Goal: Task Accomplishment & Management: Complete application form

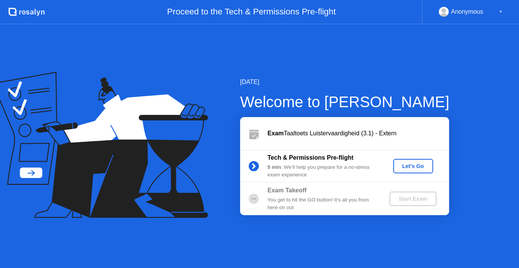
click at [401, 166] on div "Let's Go" at bounding box center [414, 166] width 34 height 6
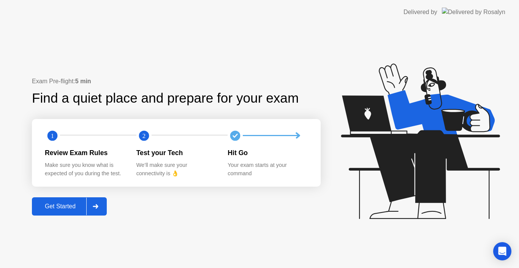
click at [94, 206] on icon at bounding box center [96, 206] width 6 height 5
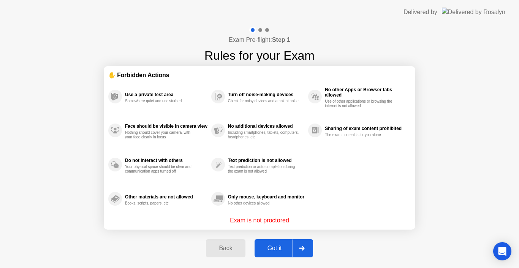
click at [282, 252] on div "Got it" at bounding box center [275, 248] width 36 height 7
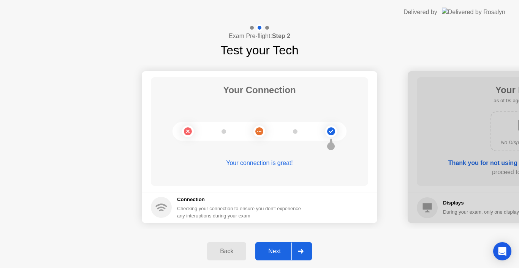
click at [282, 252] on div "Next" at bounding box center [275, 251] width 34 height 7
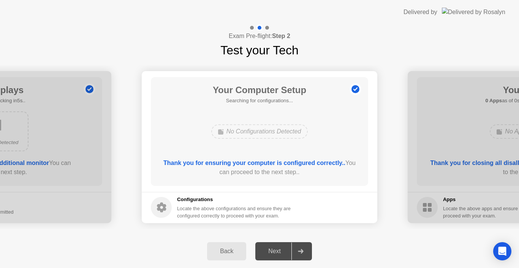
click at [282, 252] on div "Next" at bounding box center [275, 251] width 34 height 7
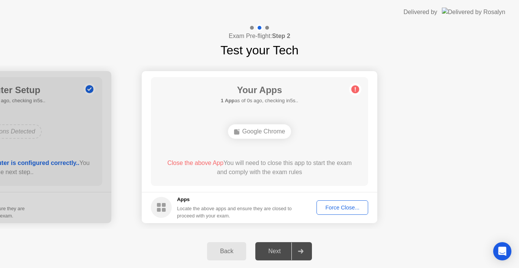
click at [343, 210] on div "Force Close..." at bounding box center [342, 208] width 46 height 6
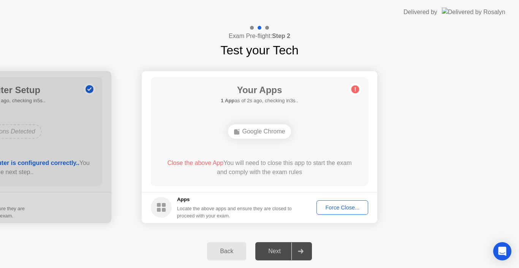
click at [334, 208] on div "Force Close..." at bounding box center [342, 208] width 46 height 6
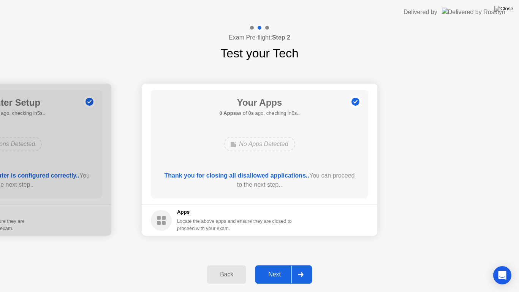
click at [274, 268] on button "Next" at bounding box center [283, 274] width 57 height 18
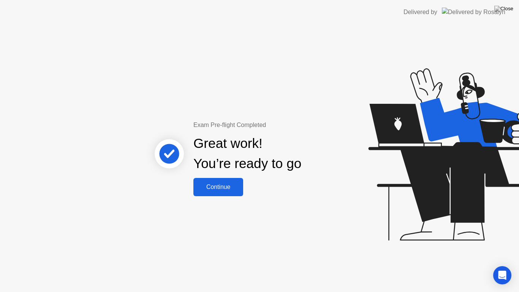
click at [215, 184] on div "Continue" at bounding box center [218, 187] width 45 height 7
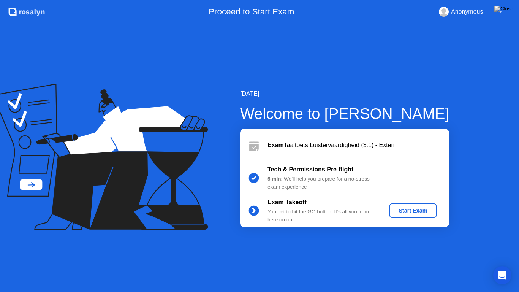
click at [418, 205] on button "Start Exam" at bounding box center [413, 210] width 47 height 14
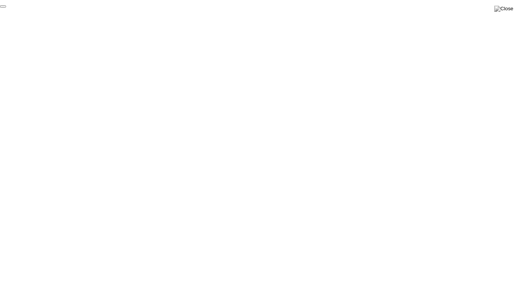
click at [6, 8] on button "End Proctoring Session" at bounding box center [3, 6] width 6 height 2
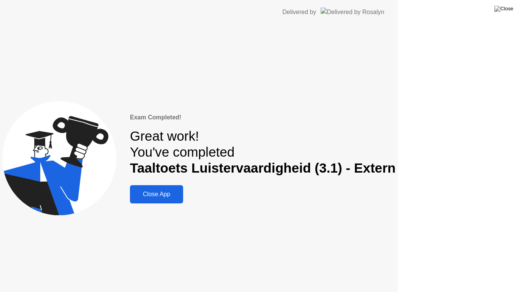
click at [398, 261] on div "Exam Completed! Great work! You've completed Taaltoets Luistervaardigheid (3.1)…" at bounding box center [199, 158] width 398 height 268
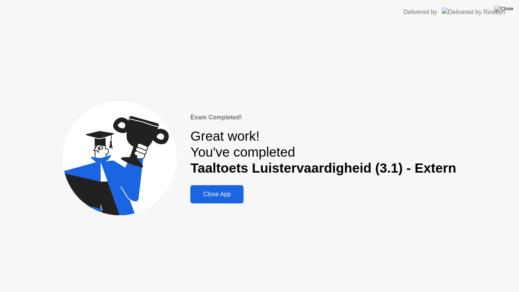
click at [220, 187] on button "Close App" at bounding box center [216, 194] width 53 height 18
